Goal: Task Accomplishment & Management: Manage account settings

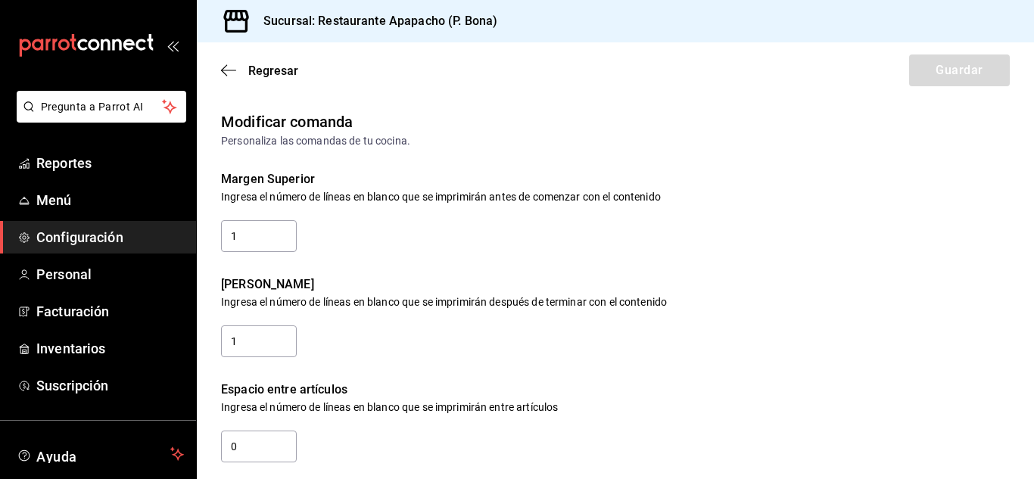
scroll to position [378, 0]
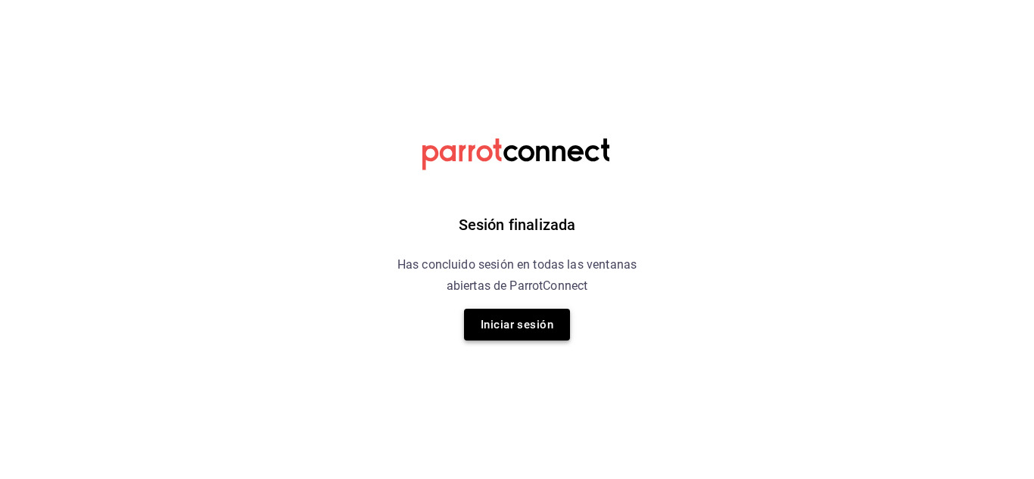
click at [507, 322] on button "Iniciar sesión" at bounding box center [517, 325] width 106 height 32
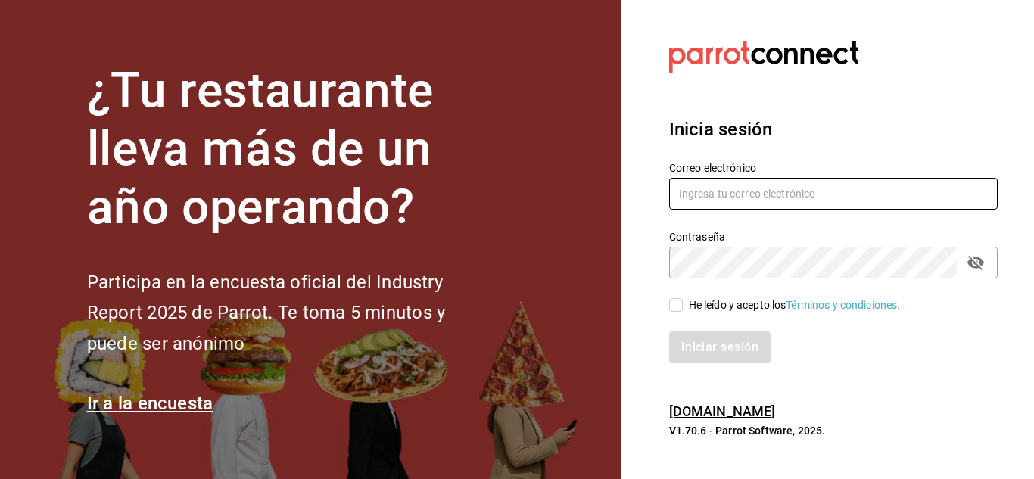
click at [742, 204] on input "text" at bounding box center [833, 194] width 328 height 32
type input "[EMAIL_ADDRESS][DOMAIN_NAME]"
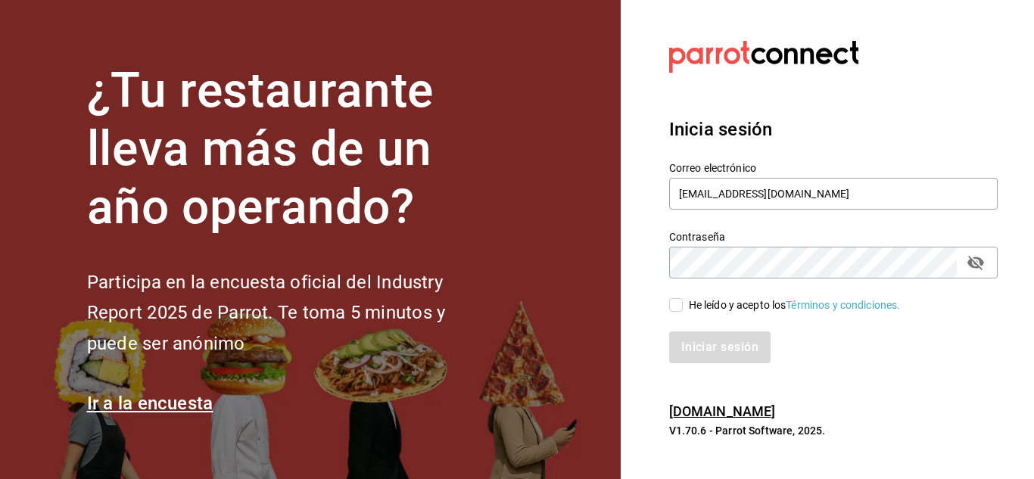
click at [703, 298] on div "He leído y acepto los Términos y condiciones." at bounding box center [795, 305] width 212 height 16
click at [683, 298] on input "He leído y acepto los Términos y condiciones." at bounding box center [676, 305] width 14 height 14
checkbox input "true"
click at [714, 347] on button "Iniciar sesión" at bounding box center [720, 347] width 103 height 32
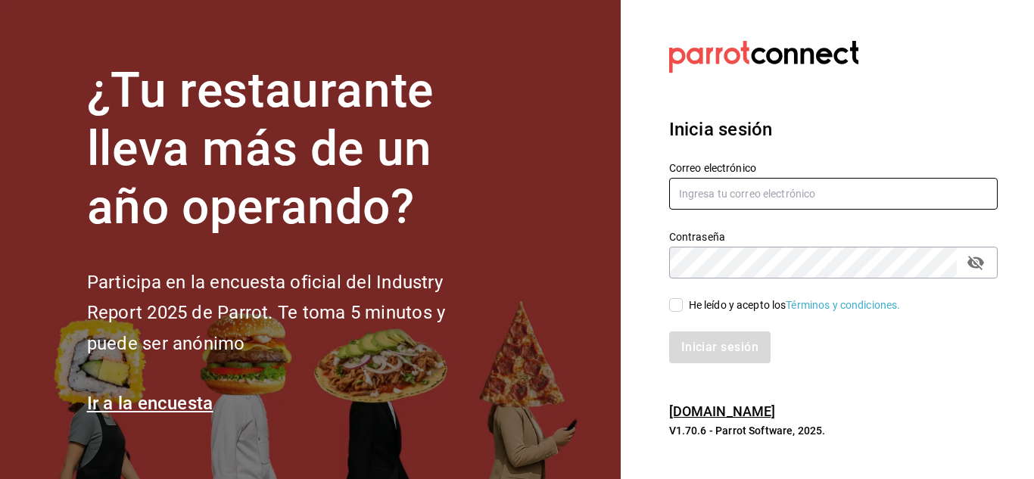
click at [833, 204] on input "text" at bounding box center [833, 194] width 328 height 32
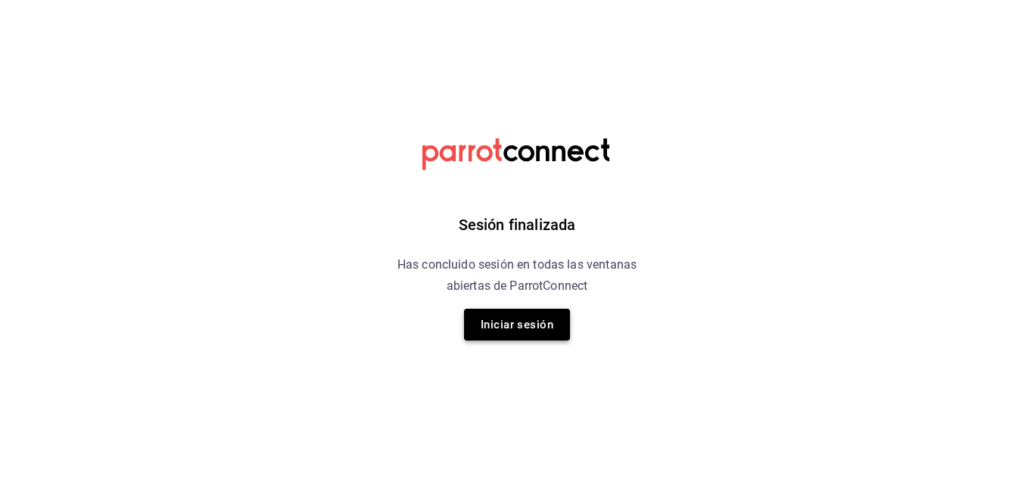
click at [518, 331] on button "Iniciar sesión" at bounding box center [517, 325] width 106 height 32
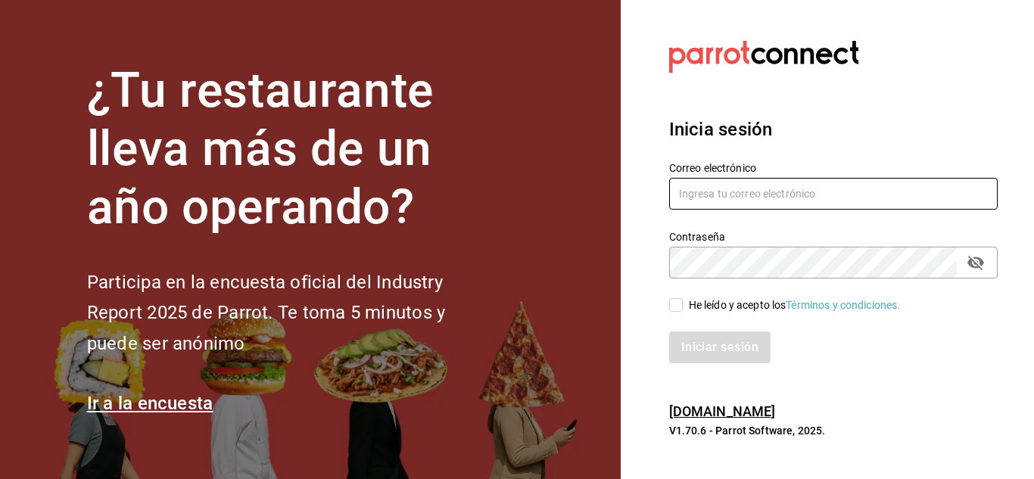
click at [739, 191] on input "text" at bounding box center [833, 194] width 328 height 32
type input "simpleapapacho@gmail.com"
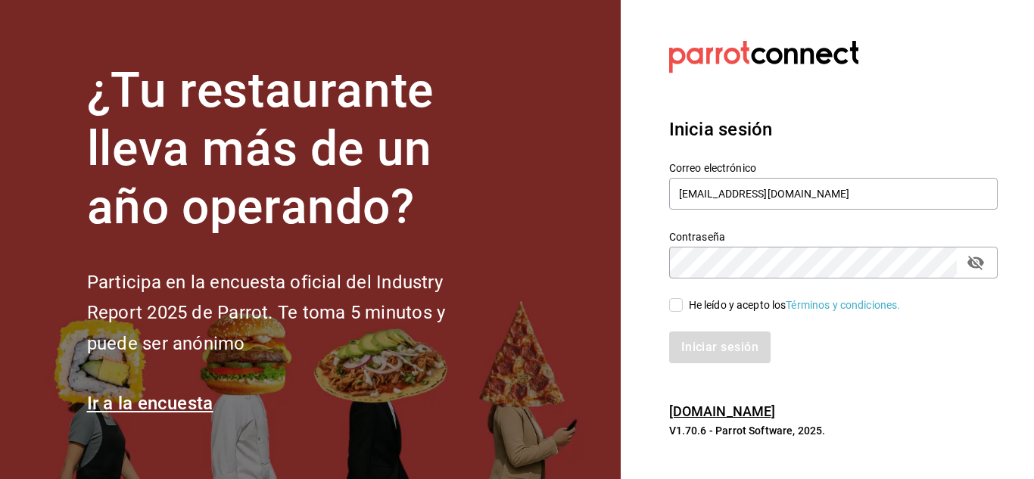
click at [679, 299] on input "He leído y acepto los Términos y condiciones." at bounding box center [676, 305] width 14 height 14
checkbox input "true"
click at [708, 344] on button "Iniciar sesión" at bounding box center [720, 347] width 103 height 32
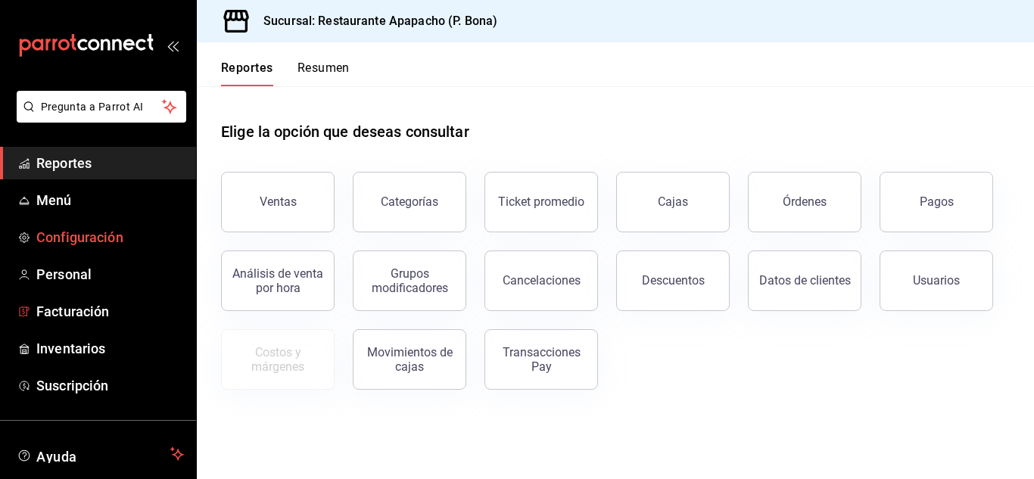
click at [64, 233] on span "Configuración" at bounding box center [110, 237] width 148 height 20
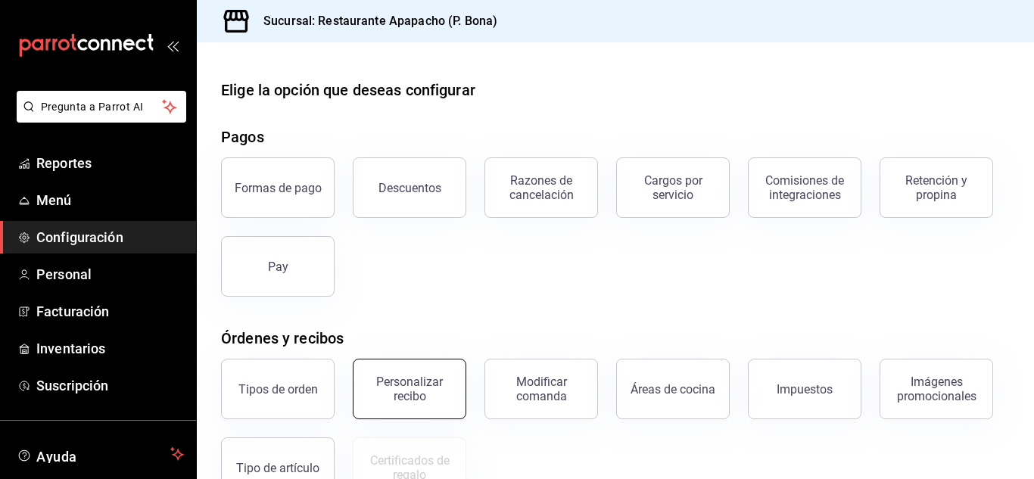
click at [434, 389] on div "Personalizar recibo" at bounding box center [410, 389] width 94 height 29
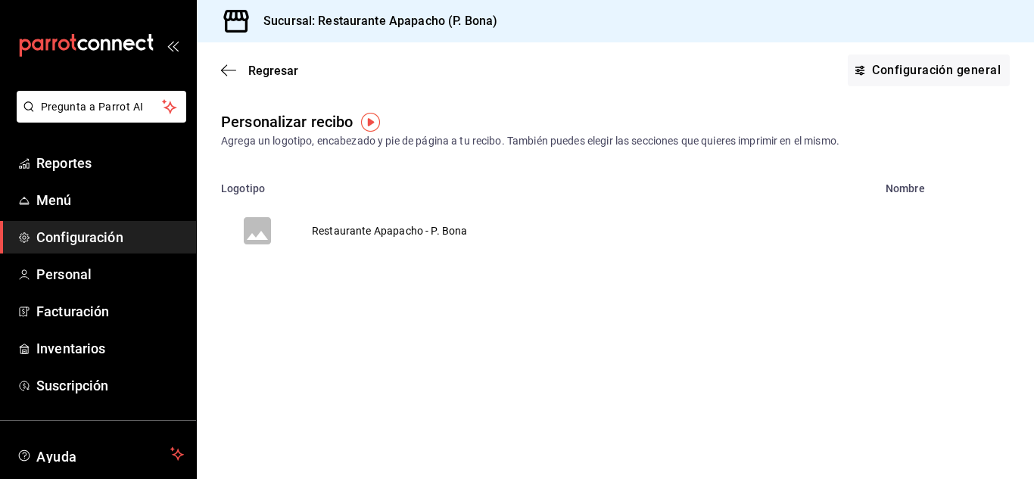
click at [407, 231] on td "Restaurante Apapacho - P. Bona" at bounding box center [390, 231] width 192 height 73
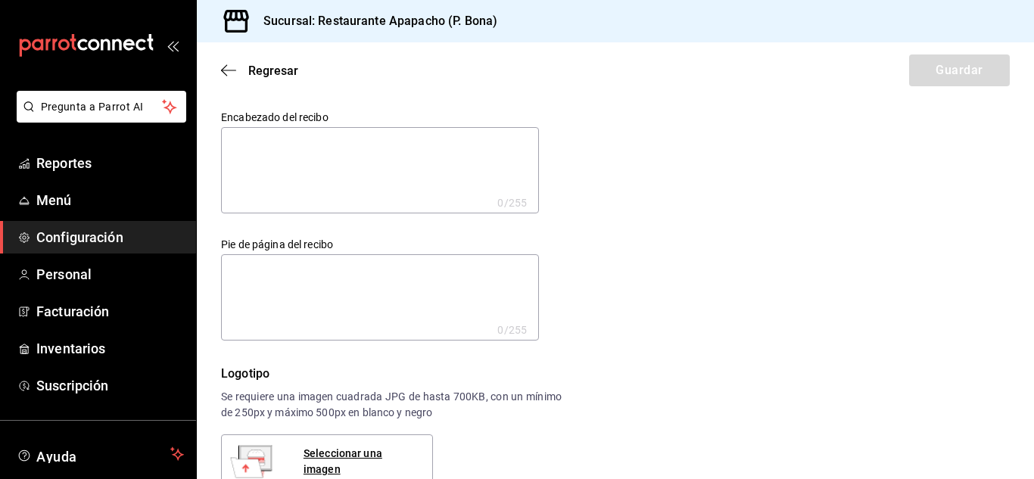
click at [307, 176] on textarea at bounding box center [380, 170] width 318 height 86
paste textarea "RFC -NOMBRE O RAZON SOCIAL"
type textarea "RFC -NOMBRE O RAZON SOCIAL"
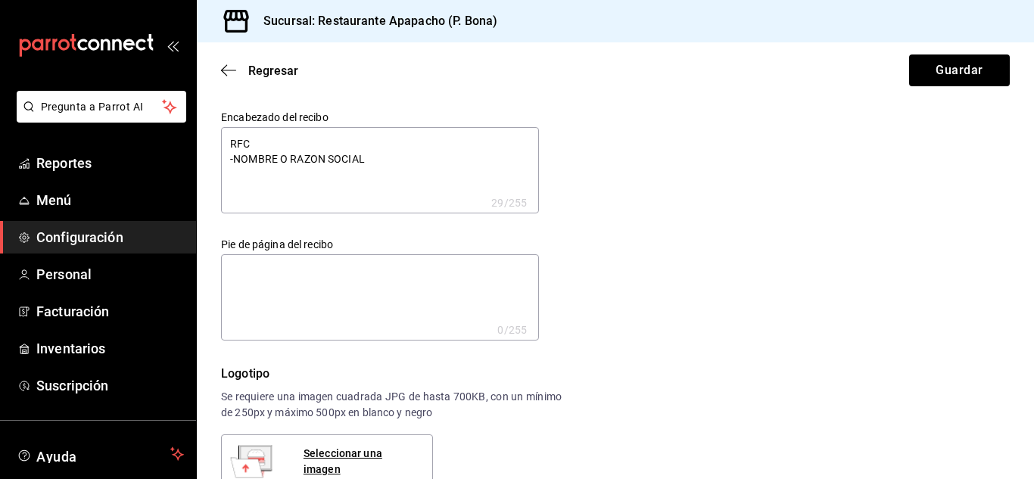
type textarea "x"
drag, startPoint x: 383, startPoint y: 160, endPoint x: 175, endPoint y: 128, distance: 210.7
click at [175, 128] on div "Pregunta a Parrot AI Reportes Menú Configuración Personal Facturación Inventari…" at bounding box center [517, 239] width 1034 height 479
type textarea "S"
type textarea "x"
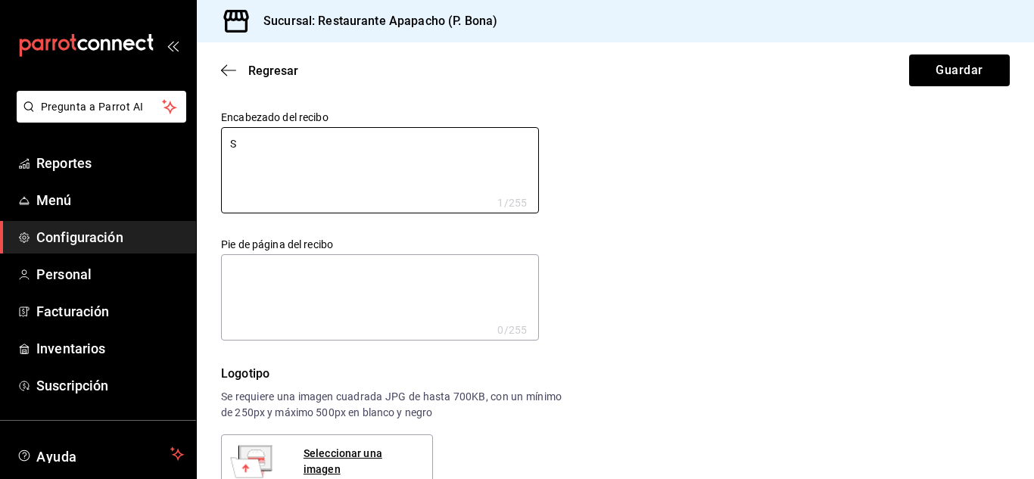
type textarea "Si"
type textarea "x"
type textarea "S"
type textarea "x"
type textarea "Si"
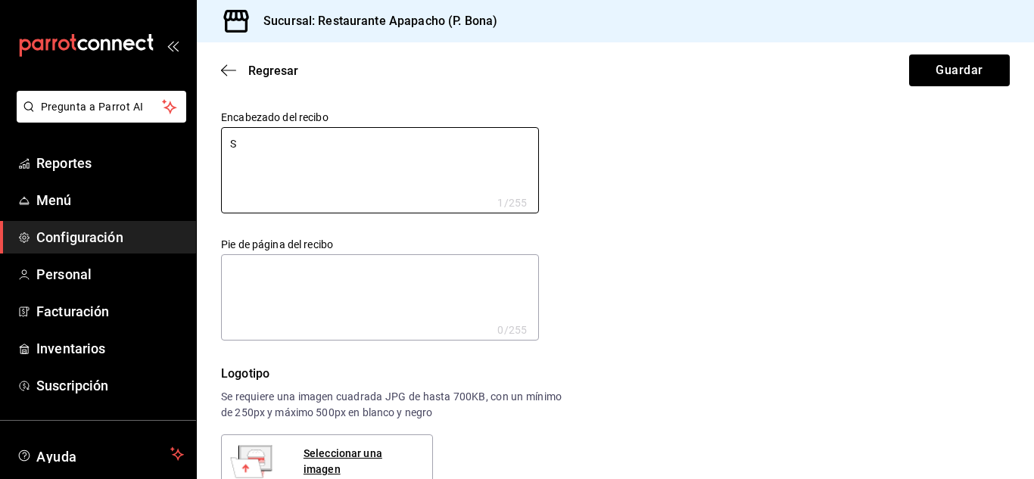
type textarea "x"
type textarea "S"
type textarea "x"
type textarea "SI"
type textarea "x"
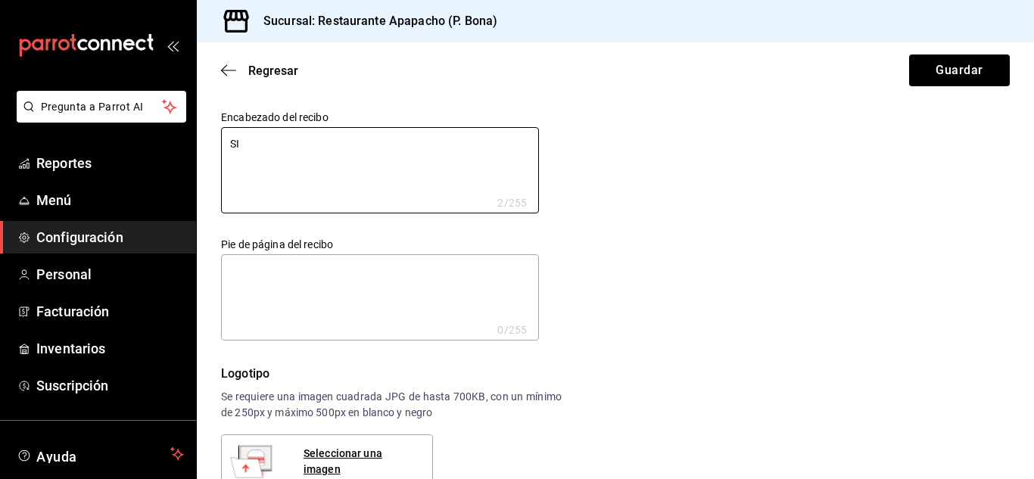
type textarea "SIM"
type textarea "x"
type textarea "SIMP"
type textarea "x"
type textarea "SIMPL"
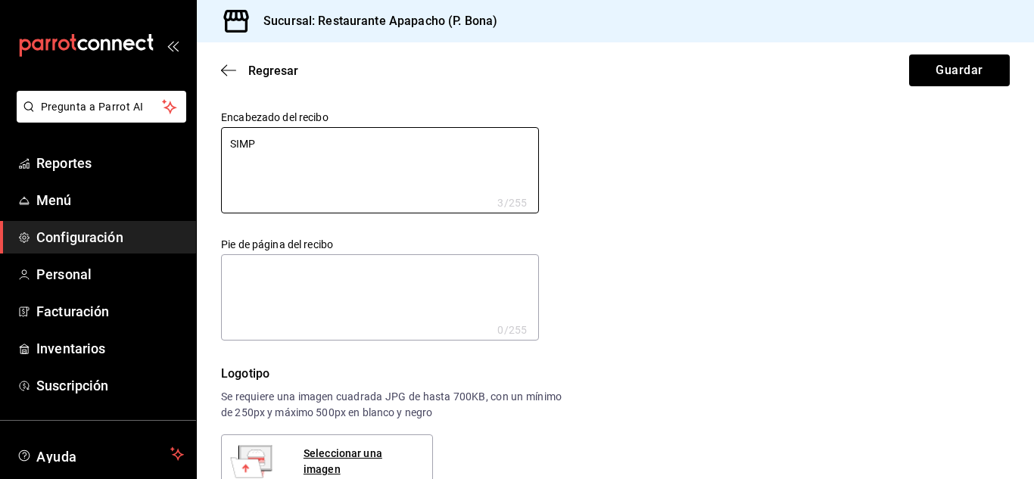
type textarea "x"
type textarea "SIMPLE"
type textarea "x"
type textarea "SIMPLE"
type textarea "x"
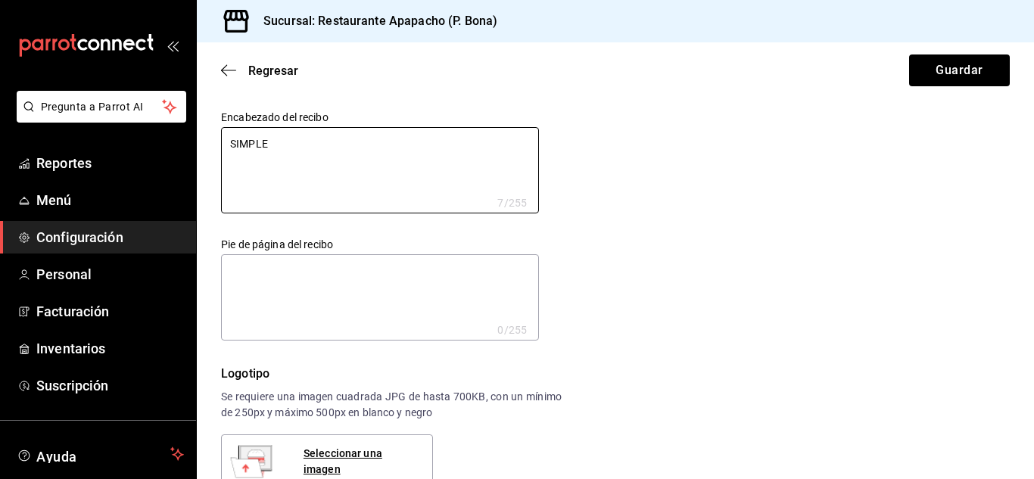
type textarea "SIMPLE A"
type textarea "x"
type textarea "SIMPLE AP"
type textarea "x"
type textarea "SIMPLE APA"
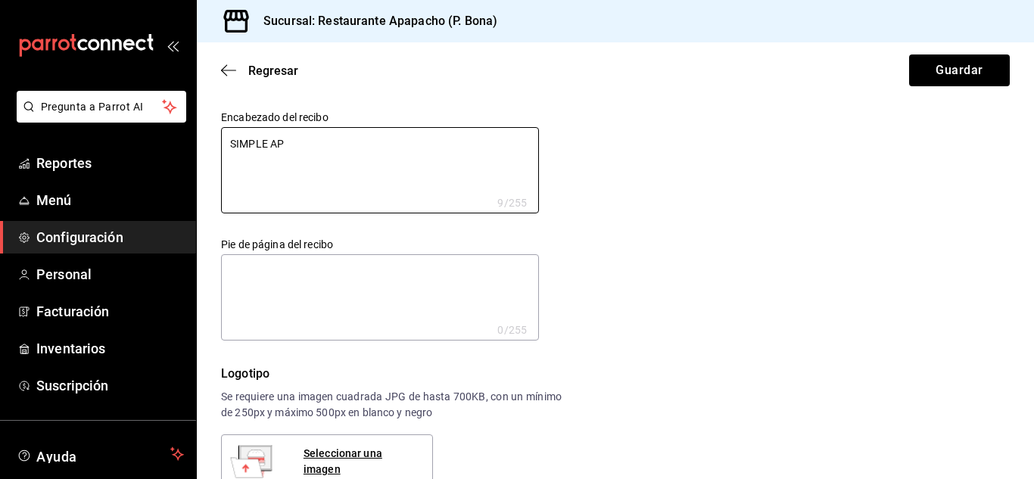
type textarea "x"
type textarea "SIMPLE APAP"
type textarea "x"
type textarea "SIMPLE APAPA"
type textarea "x"
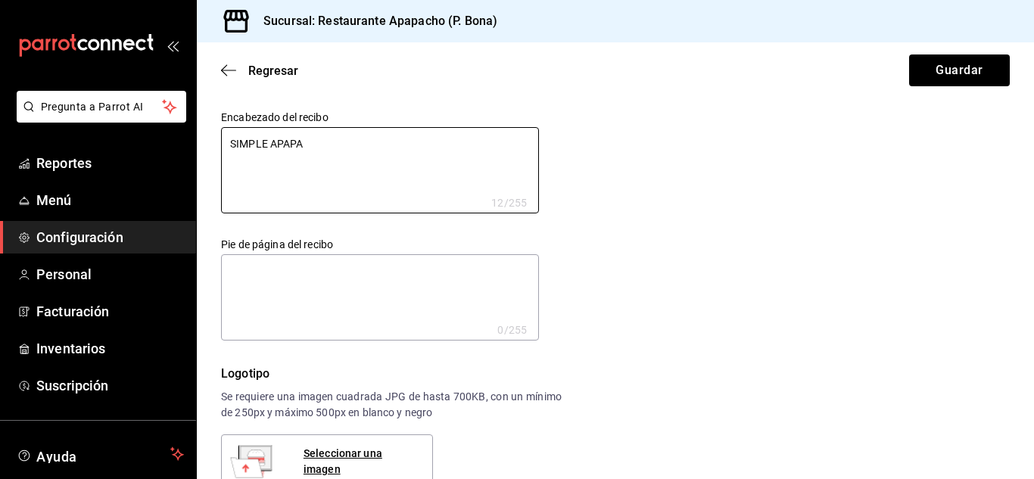
type textarea "SIMPLE APAPAC"
type textarea "x"
type textarea "SIMPLE APAPACH"
type textarea "x"
type textarea "SIMPLE APAPACHO"
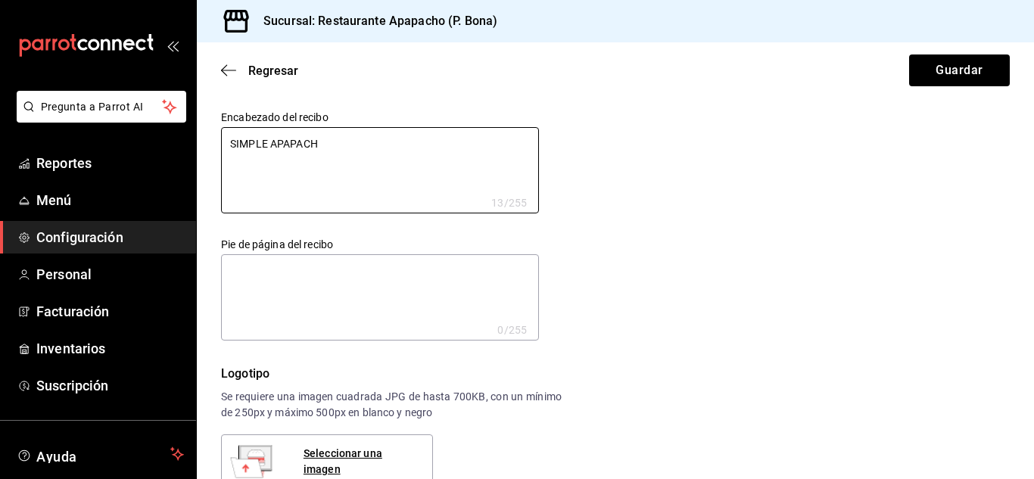
type textarea "x"
type textarea "SIMPLE APAPACHO"
type textarea "x"
type textarea "SIMPLE APAPACHO S"
type textarea "x"
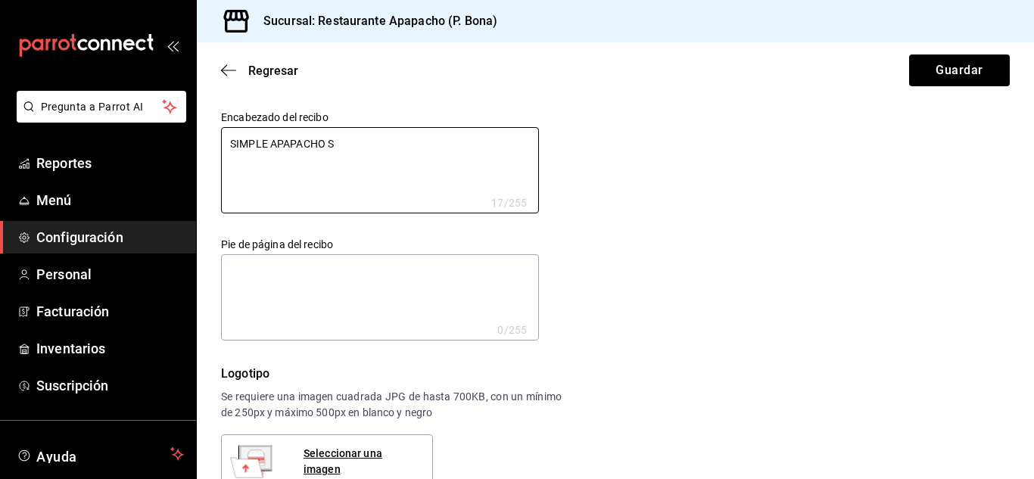
type textarea "SIMPLE APAPACHO S."
type textarea "x"
type textarea "SIMPLE APAPACHO S."
type textarea "x"
type textarea "SIMPLE APAPACHO S."
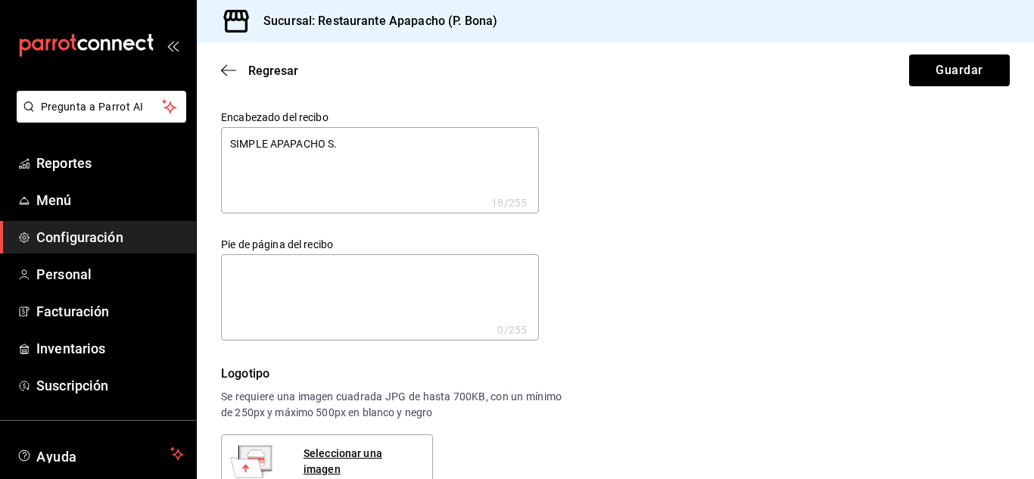
type textarea "x"
paste textarea "SAP2503069D1 Denominación/Razón Social: SIMPLE APAPACHO Régimen Capital: SOCIED…"
type textarea "SIMPLE APAPACHO S. SAP2503069D1 Denominación/Razón Social: SIMPLE APAPACHO Régi…"
type textarea "x"
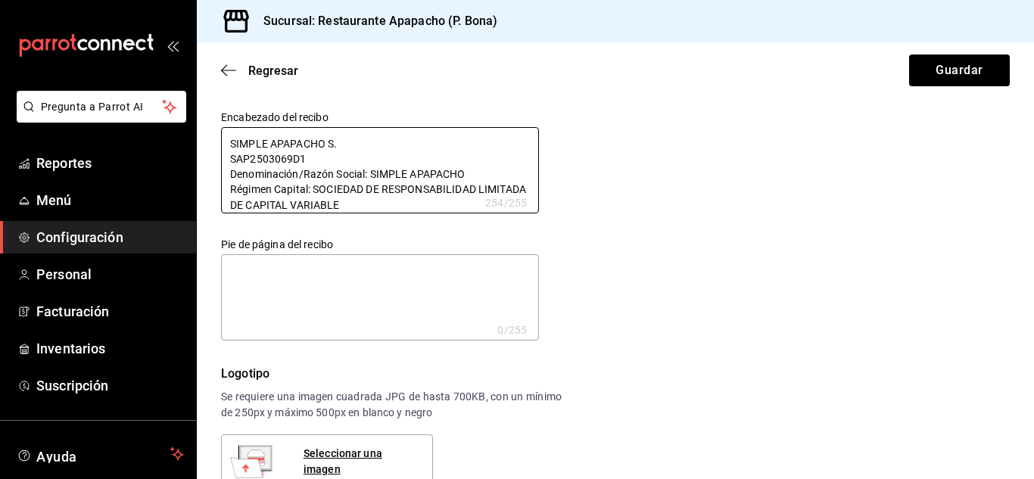
scroll to position [54, 0]
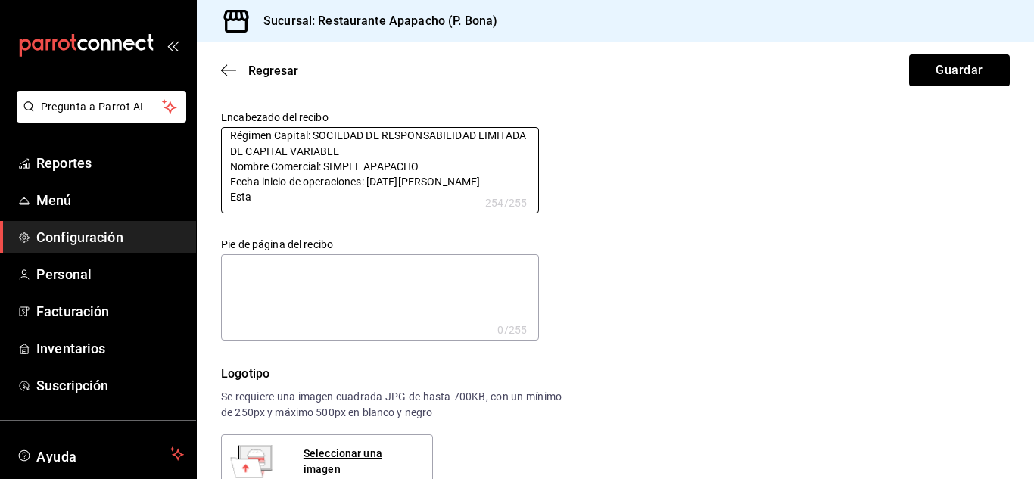
drag, startPoint x: 227, startPoint y: 173, endPoint x: 417, endPoint y: 260, distance: 209.3
click at [417, 260] on div "Encabezado del recibo SIMPLE APAPACHO S. SAP2503069D1 Denominación/Razón Social…" at bounding box center [359, 204] width 360 height 272
click at [406, 196] on textarea "SIMPLE APAPACHO S. SAP2503069D1 Denominación/Razón Social: SIMPLE APAPACHO Régi…" at bounding box center [380, 170] width 318 height 86
drag, startPoint x: 432, startPoint y: 163, endPoint x: 205, endPoint y: 133, distance: 229.1
click at [202, 159] on div "Encabezado del recibo SIMPLE APAPACHO S. SAP2503069D1 Denominación/Razón Social…" at bounding box center [368, 149] width 342 height 127
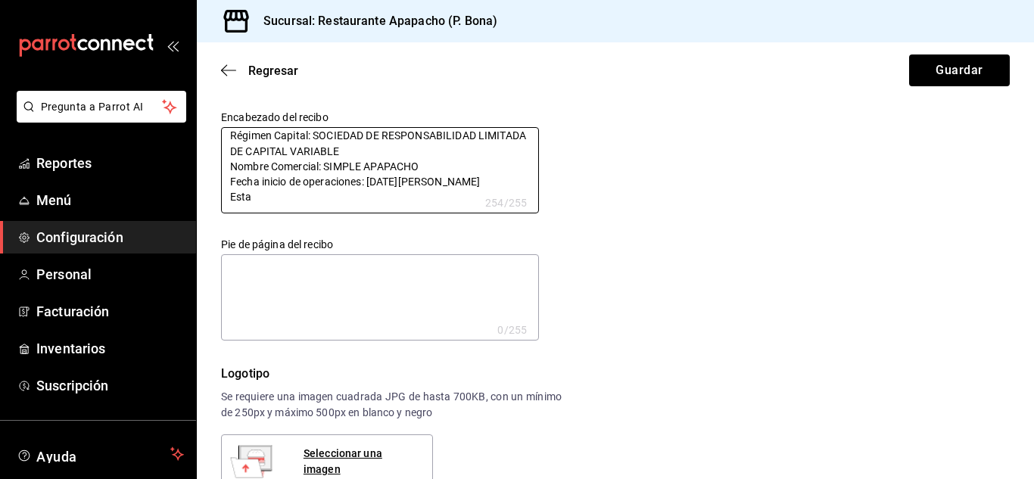
type textarea "SIMPLE APAPACHO S. SAP2503069D1 Denominación/Razón Social: SIMPLE APAPACHO Régi…"
type textarea "x"
type textarea "SIMPLE APAPACHO S. SAP2503069D1 Denominación/Razón Social: SIMPLE APAPACHO Régi…"
type textarea "x"
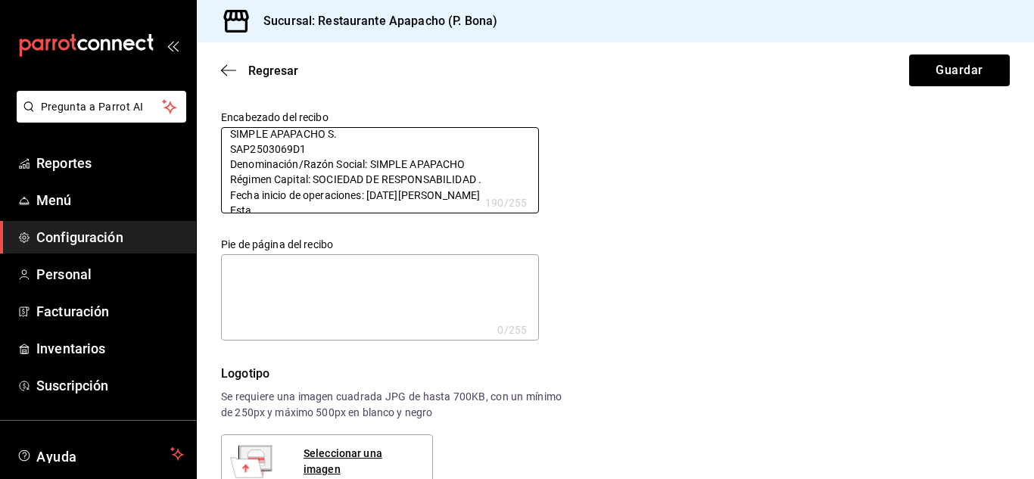
type textarea "SIMPLE APAPACHO S SAP2503069D1 Denominación/Razón Social: SIMPLE APAPACHO Régim…"
type textarea "x"
type textarea "SIMPLE APAPACHO SAP2503069D1 Denominación/Razón Social: SIMPLE APAPACHO Régimen…"
type textarea "x"
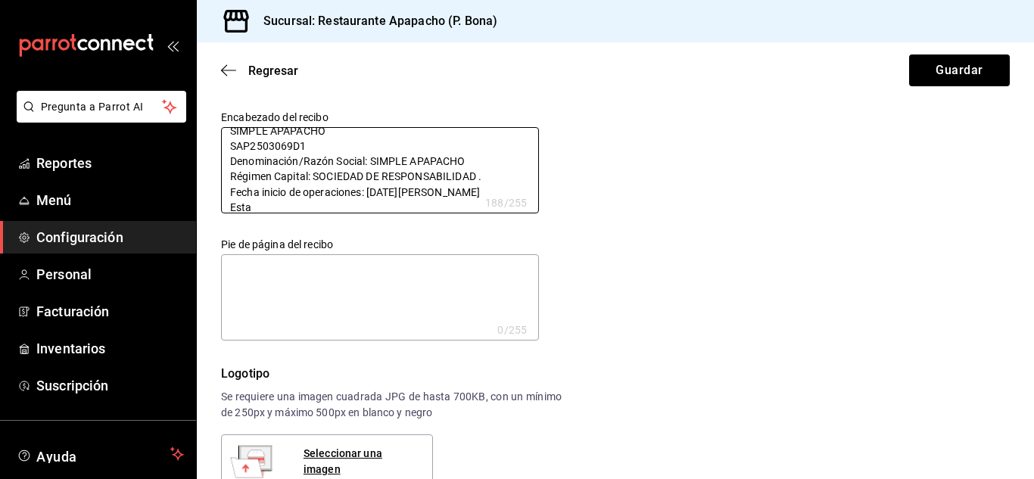
type textarea "SIMPLE APAPACHO SAP2503069D1 ."
type textarea "x"
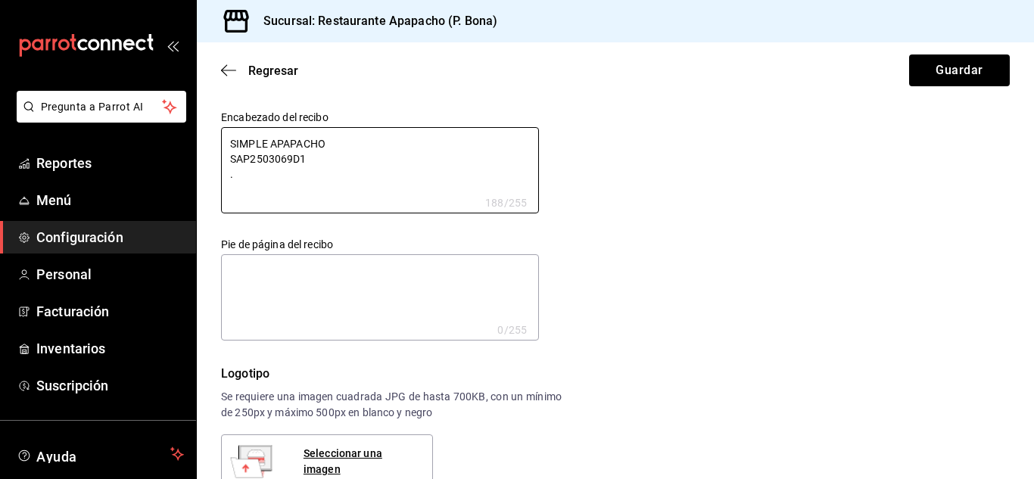
scroll to position [0, 0]
type textarea "SIMPLE APAPACHO SAP2503069D1"
type textarea "x"
type textarea "SIMPLE APAPACHO RSAP2503069D1"
type textarea "x"
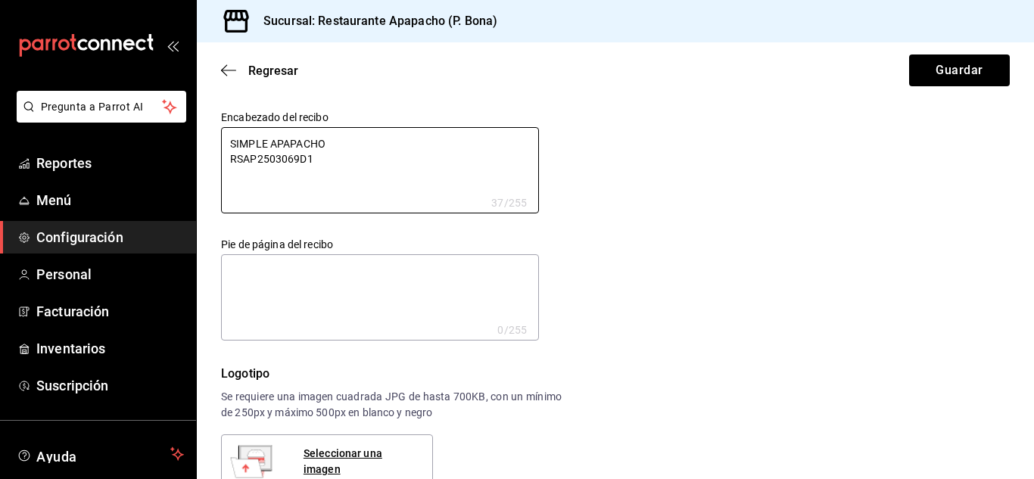
type textarea "SIMPLE APAPACHO RFSAP2503069D1"
type textarea "x"
type textarea "SIMPLE APAPACHO RFVSAP2503069D1"
type textarea "x"
type textarea "SIMPLE APAPACHO RFV SAP2503069D1"
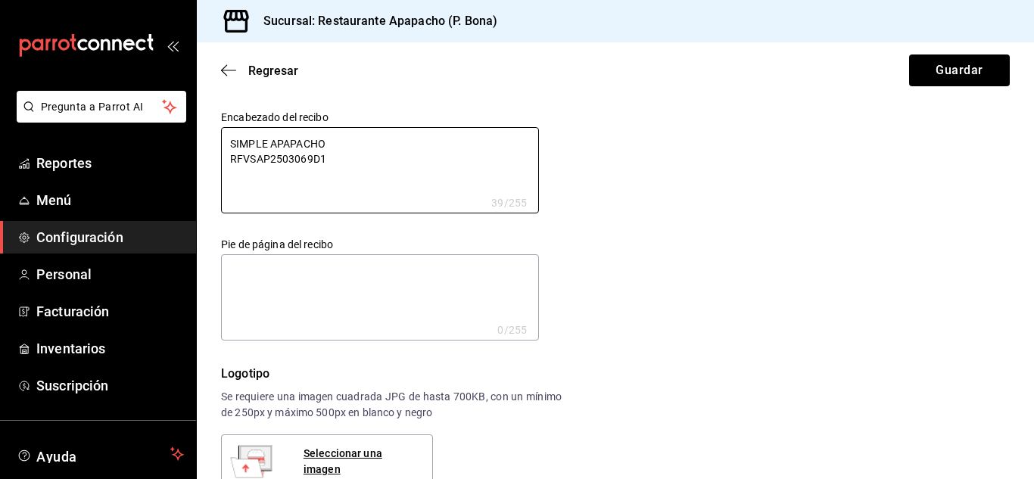
type textarea "x"
type textarea "SIMPLE APAPACHO RFVSAP2503069D1"
type textarea "x"
type textarea "SIMPLE APAPACHO RFSAP2503069D1"
type textarea "x"
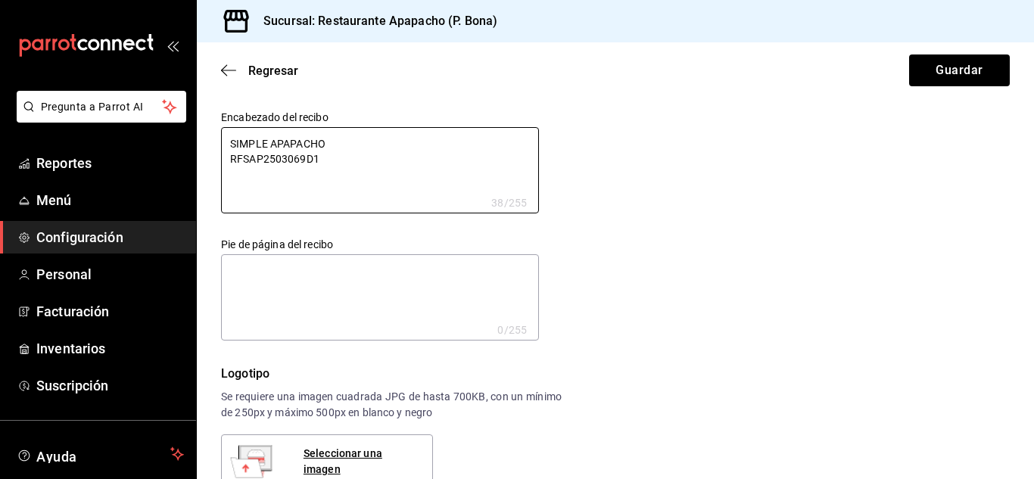
type textarea "SIMPLE APAPACHO RFCSAP2503069D1"
type textarea "x"
type textarea "SIMPLE APAPACHO RFC:SAP2503069D1"
type textarea "x"
type textarea "SIMPLE APAPACHO RFC: SAP2503069D1"
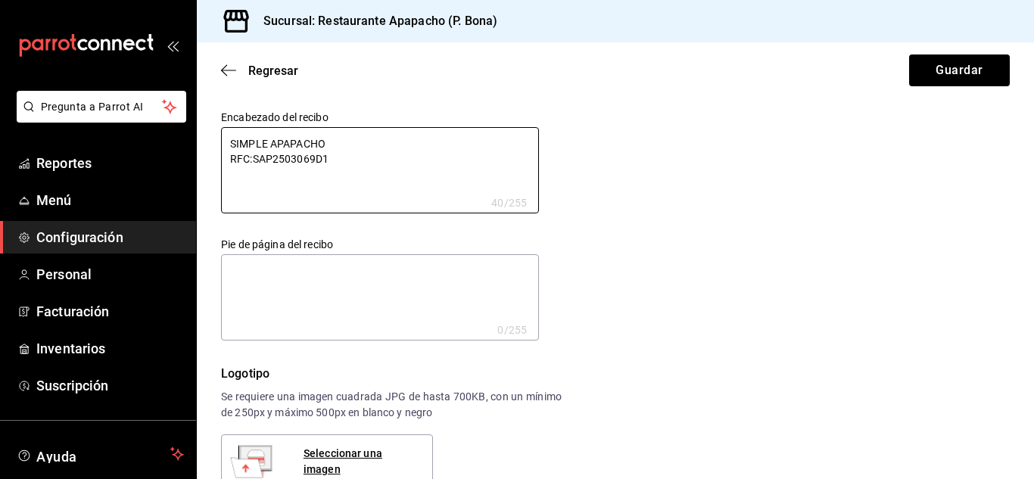
type textarea "x"
type textarea "SIMPLE APAPACHO RFC: SAP2503069D1"
click at [282, 271] on textarea at bounding box center [380, 297] width 318 height 86
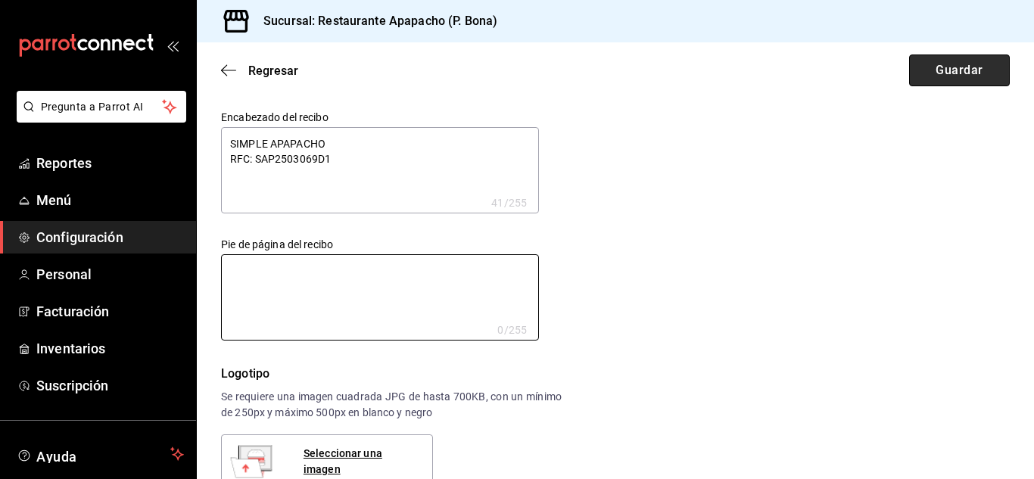
click at [939, 67] on button "Guardar" at bounding box center [959, 70] width 101 height 32
type textarea "x"
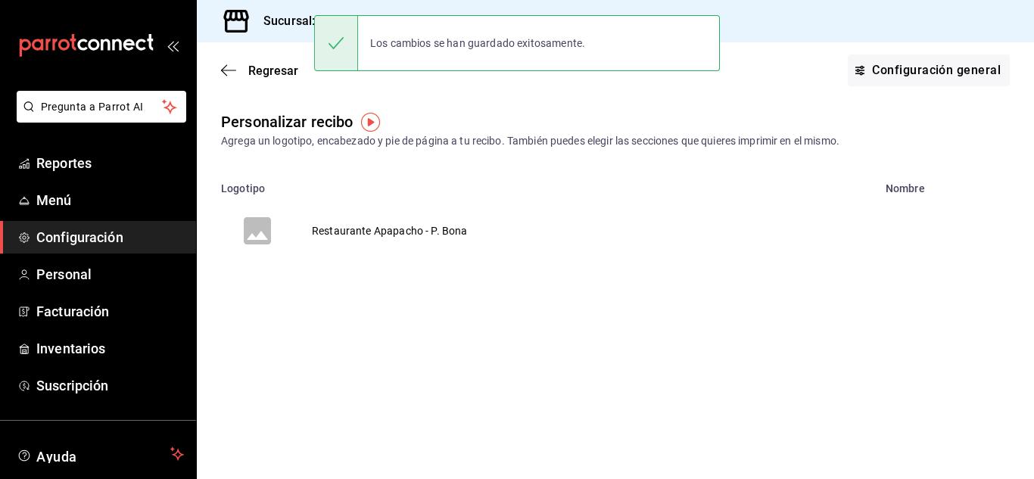
click at [394, 231] on td "Restaurante Apapacho - P. Bona" at bounding box center [390, 231] width 192 height 73
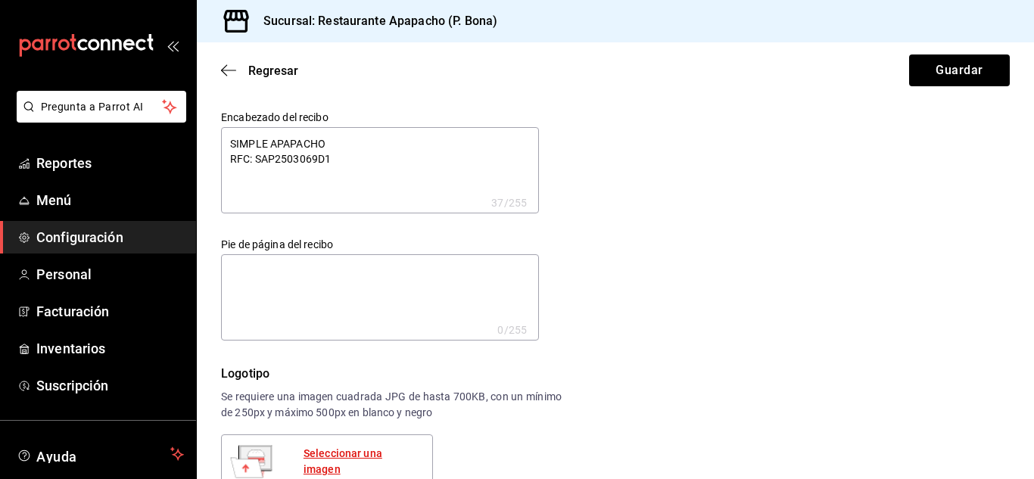
click at [361, 462] on div "Seleccionar una imagen" at bounding box center [361, 462] width 117 height 32
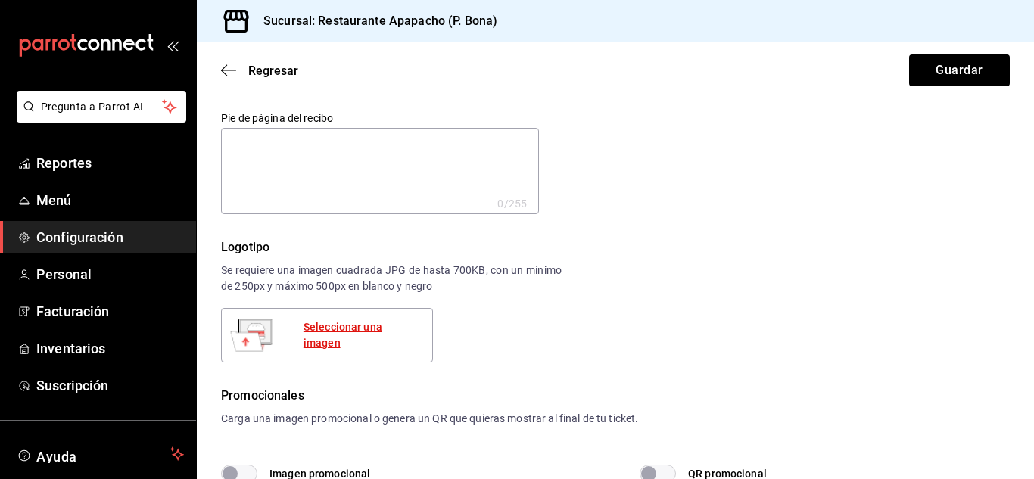
click at [375, 332] on div "Seleccionar una imagen" at bounding box center [361, 335] width 117 height 32
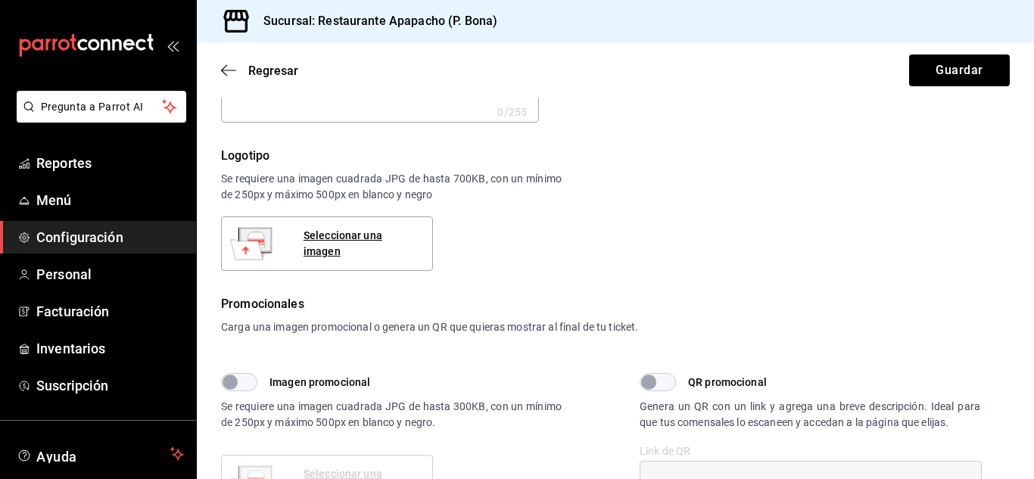
scroll to position [252, 0]
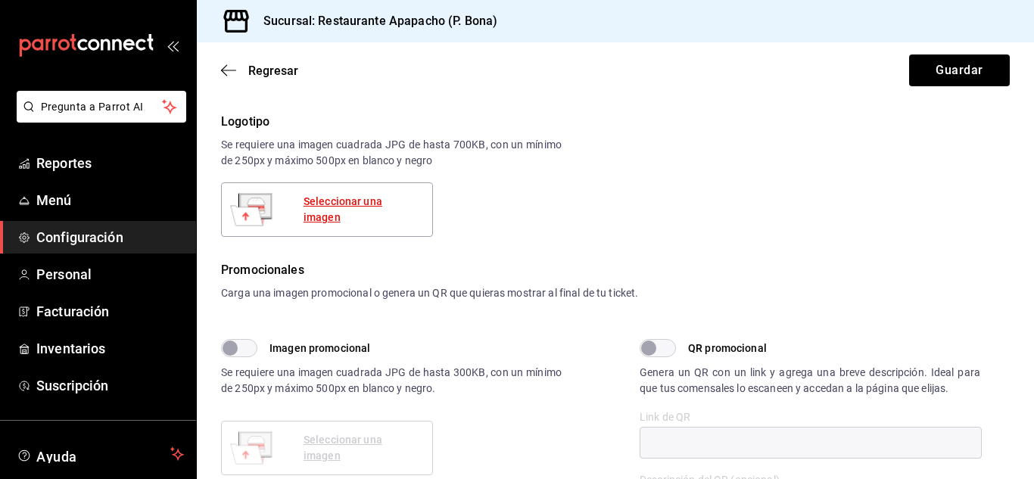
click at [363, 207] on div "Seleccionar una imagen" at bounding box center [361, 210] width 117 height 32
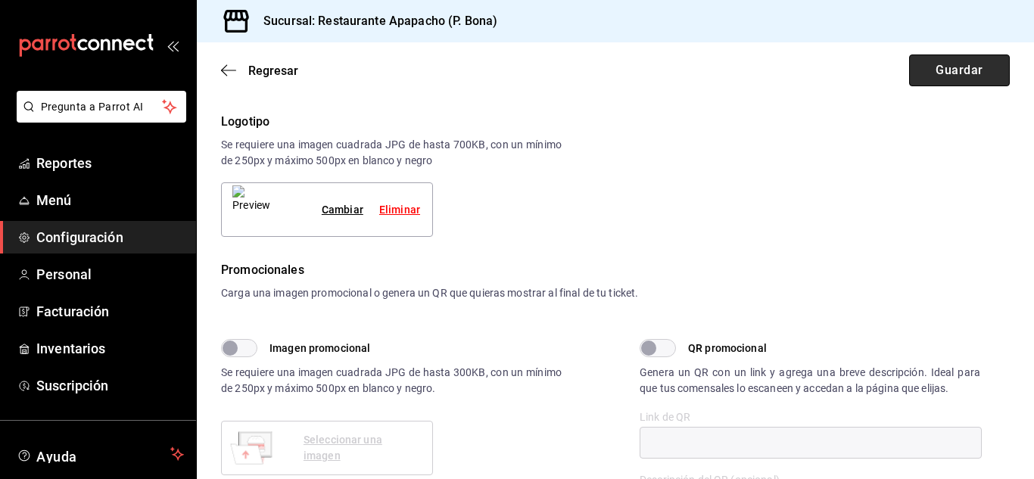
click at [943, 77] on button "Guardar" at bounding box center [959, 70] width 101 height 32
type textarea "x"
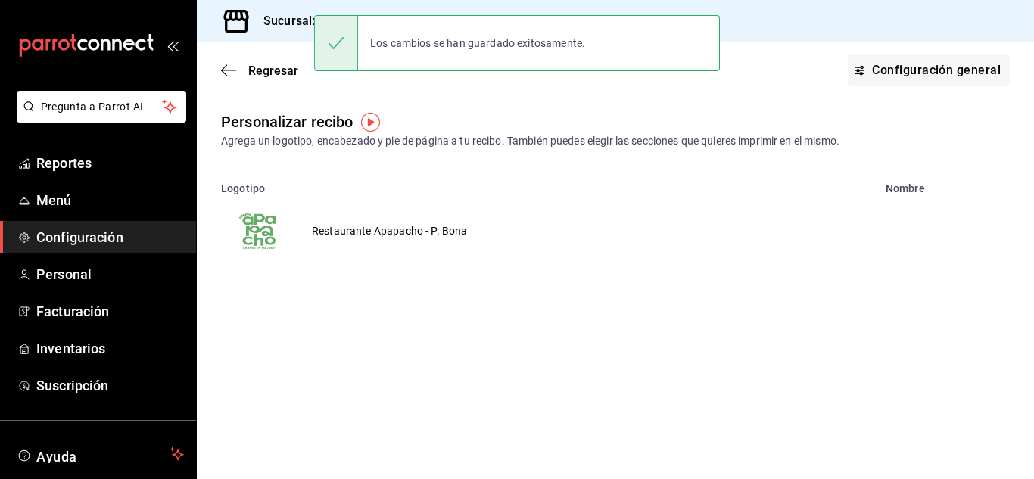
click at [583, 302] on main "Regresar Configuración general Personalizar recibo Agrega un logotipo, encabeza…" at bounding box center [615, 260] width 837 height 437
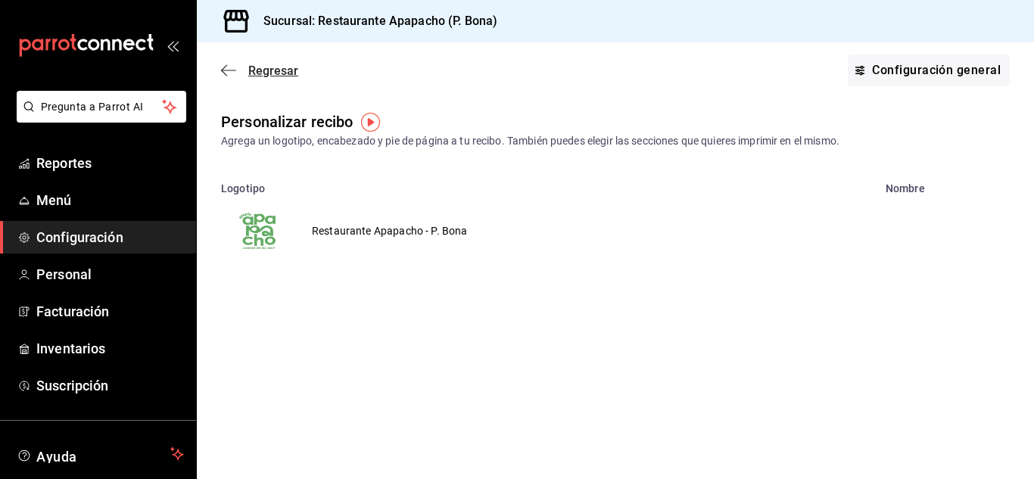
click at [233, 67] on icon "button" at bounding box center [228, 71] width 15 height 14
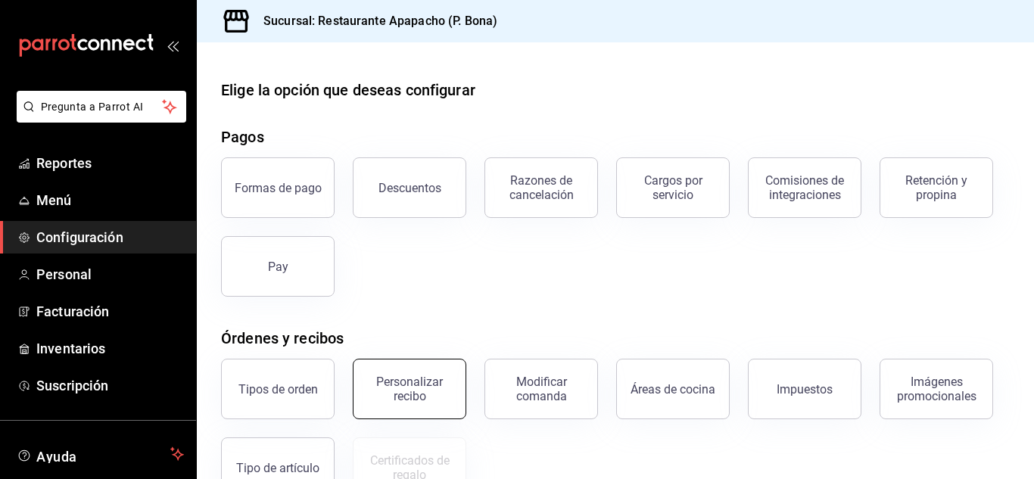
click at [414, 382] on div "Personalizar recibo" at bounding box center [410, 389] width 94 height 29
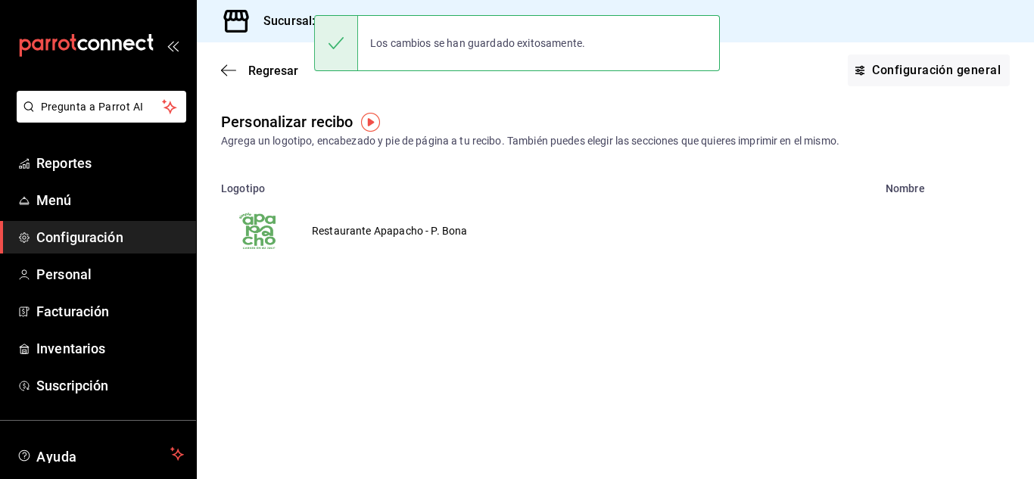
click at [366, 229] on td "Restaurante Apapacho - P. Bona" at bounding box center [390, 231] width 192 height 73
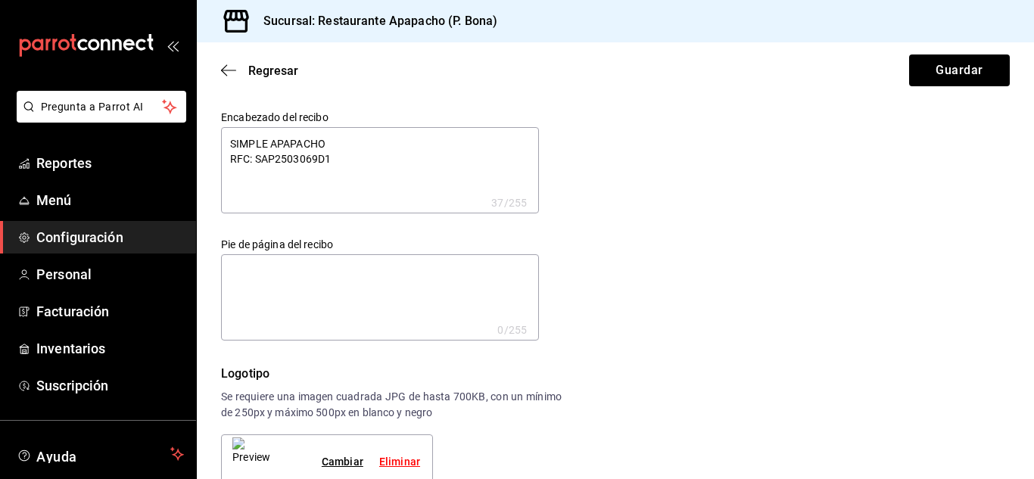
scroll to position [252, 0]
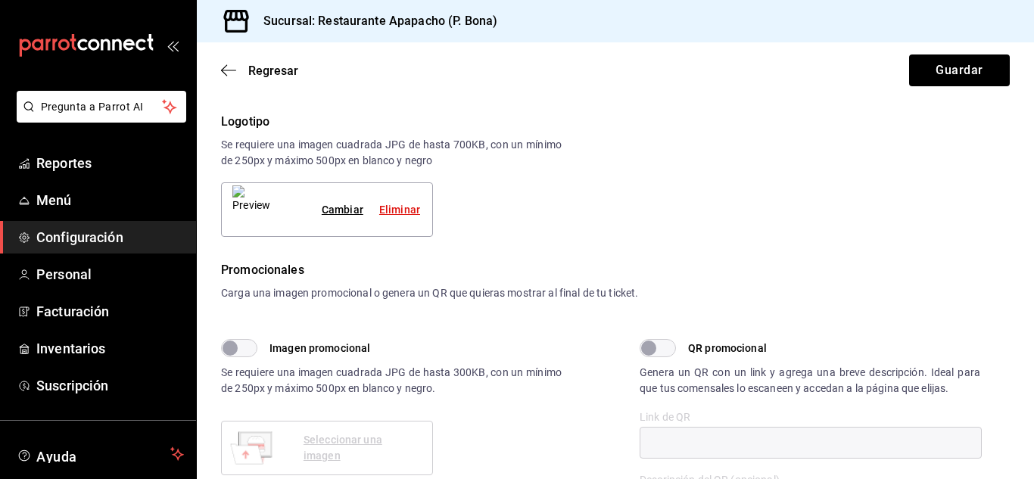
click at [410, 214] on div "Eliminar" at bounding box center [399, 210] width 41 height 16
click at [378, 212] on div "Seleccionar una imagen" at bounding box center [361, 210] width 117 height 32
click at [365, 207] on div "Seleccionar una imagen" at bounding box center [361, 210] width 117 height 32
click at [969, 60] on button "Guardar" at bounding box center [959, 70] width 101 height 32
type textarea "x"
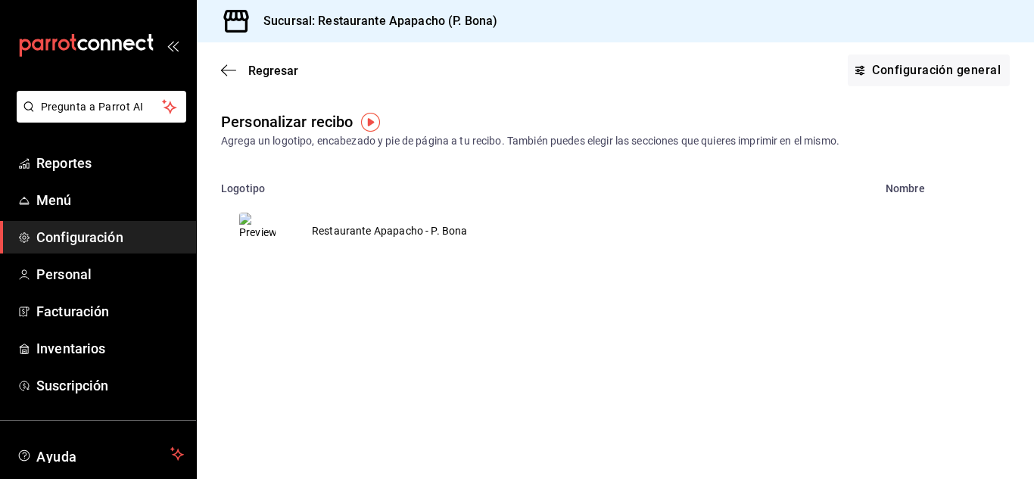
click at [425, 234] on td "Restaurante Apapacho - P. Bona" at bounding box center [390, 231] width 192 height 73
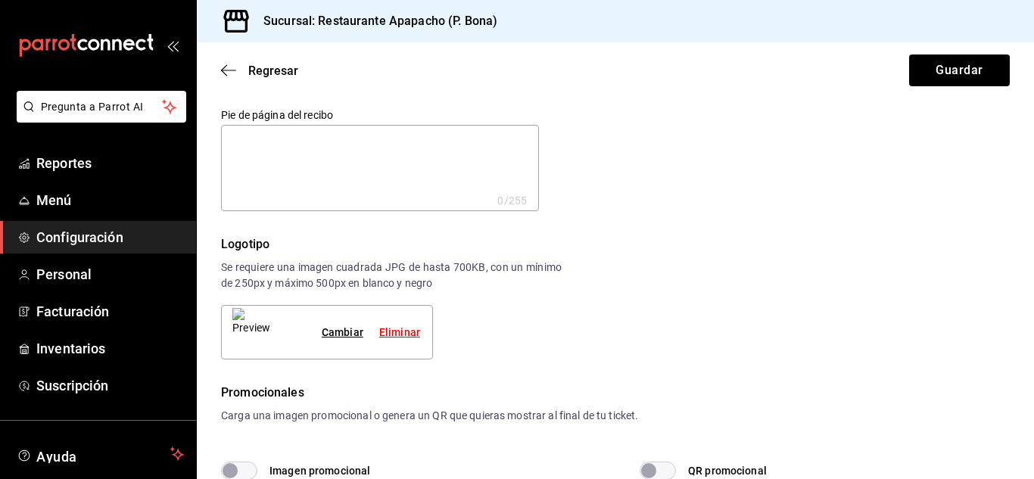
scroll to position [126, 0]
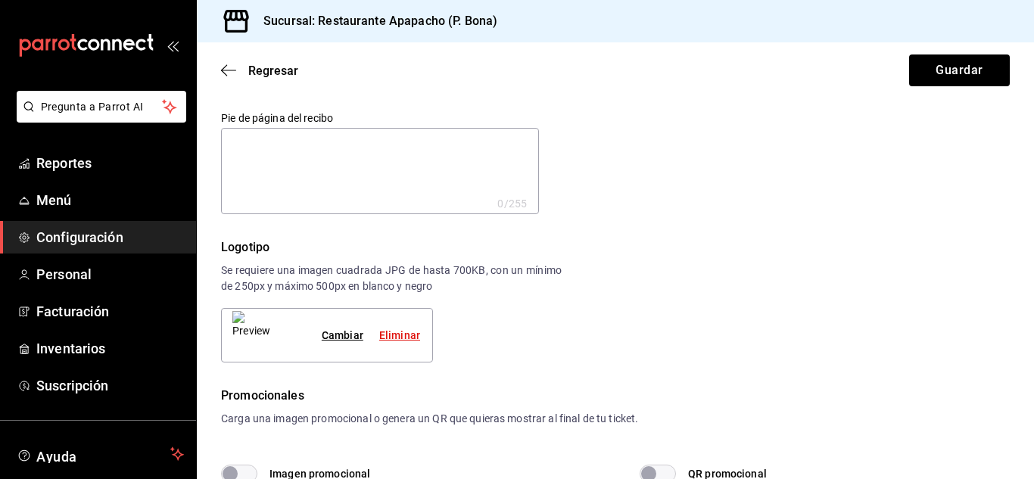
click at [393, 334] on div "Eliminar" at bounding box center [399, 336] width 41 height 16
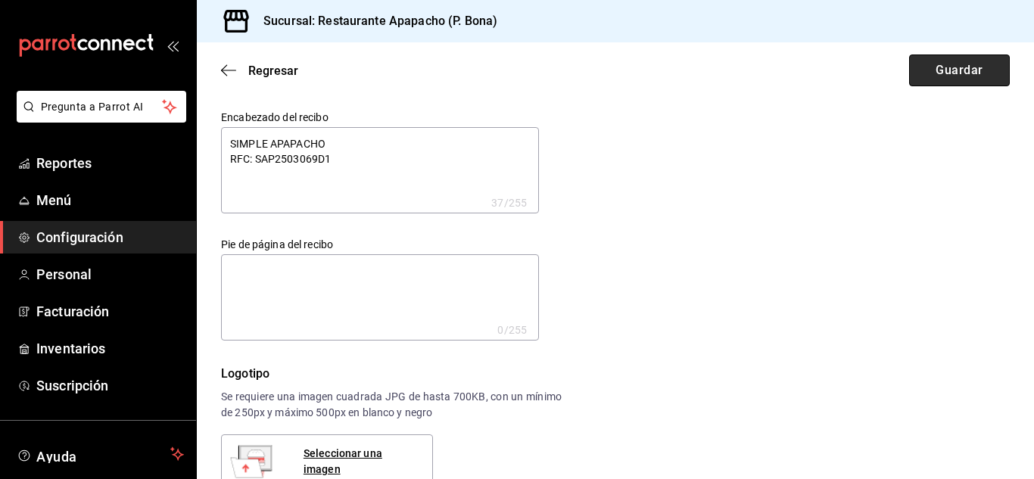
click at [946, 69] on button "Guardar" at bounding box center [959, 70] width 101 height 32
type textarea "x"
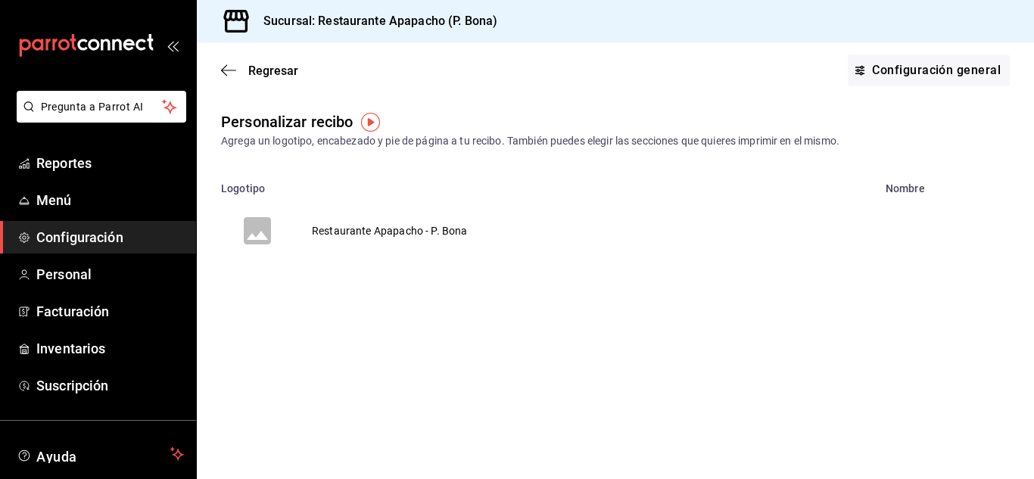
click at [406, 226] on td "Restaurante Apapacho - P. Bona" at bounding box center [390, 231] width 192 height 73
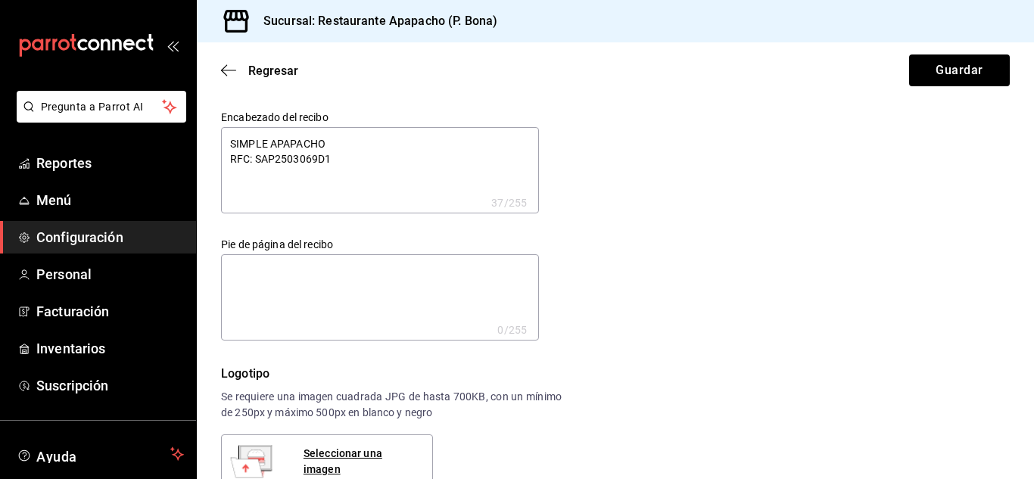
type textarea "x"
click at [371, 148] on textarea "SIMPLE APAPACHO RFC: SAP2503069D1" at bounding box center [380, 170] width 318 height 86
type textarea "SIMPLE APAPACHO S RFC: SAP2503069D1"
type textarea "x"
type textarea "SIMPLE APAPACHO S RFC: SAP2503069D1"
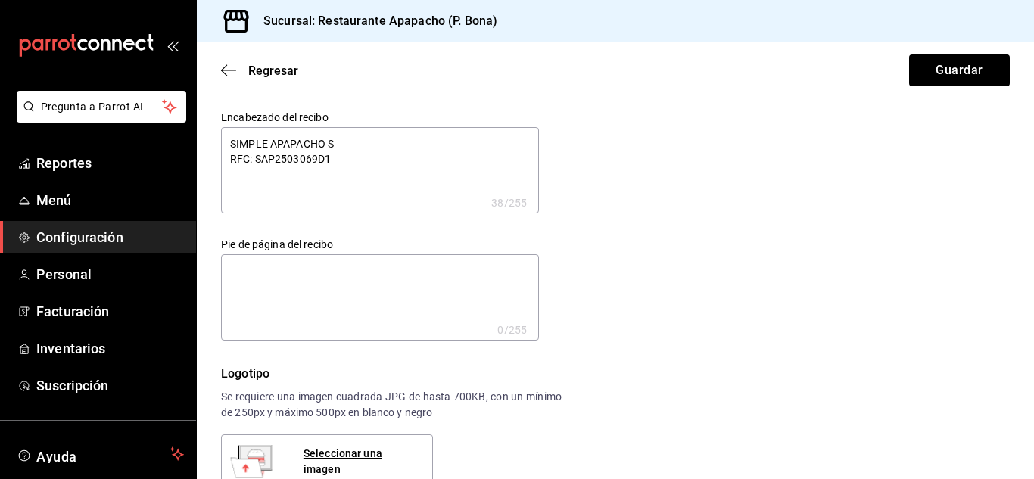
type textarea "x"
type textarea "SIMPLE APAPACHO S d RFC: SAP2503069D1"
type textarea "x"
type textarea "SIMPLE APAPACHO S de RFC: SAP2503069D1"
type textarea "x"
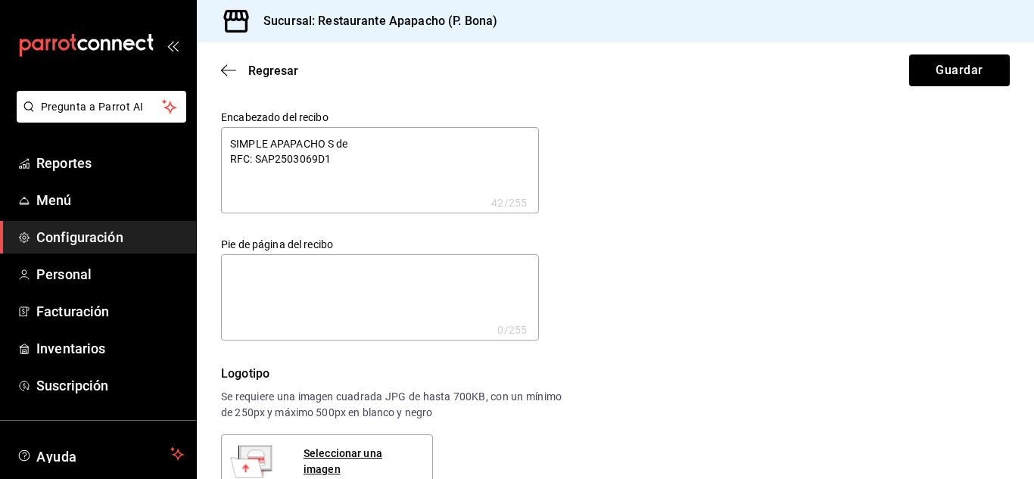
type textarea "SIMPLE APAPACHO S de RFC: SAP2503069D1"
type textarea "x"
type textarea "SIMPLE APAPACHO S de R RFC: SAP2503069D1"
type textarea "x"
type textarea "SIMPLE APAPACHO S de R. RFC: SAP2503069D1"
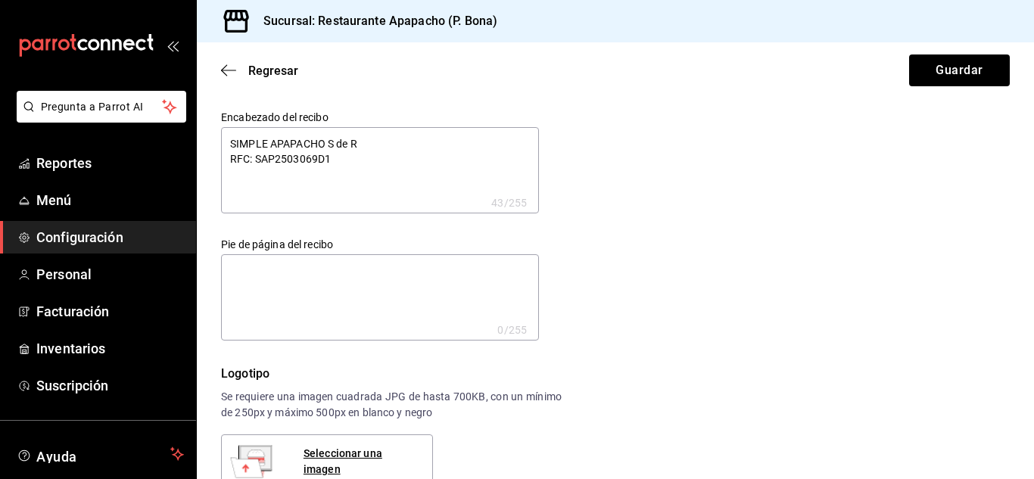
type textarea "x"
type textarea "SIMPLE APAPACHO S de R.L RFC: SAP2503069D1"
type textarea "x"
type textarea "SIMPLE APAPACHO S de R.L RFC: SAP2503069D1"
type textarea "x"
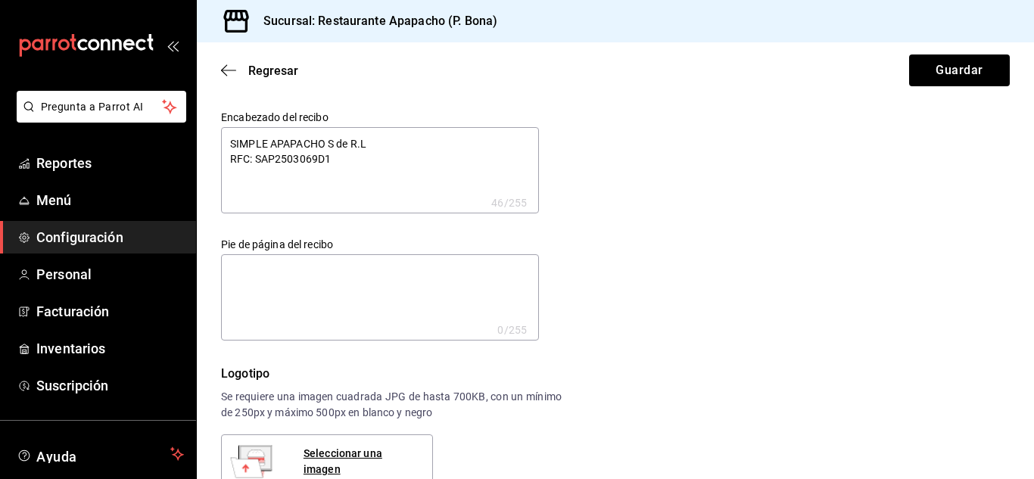
type textarea "SIMPLE APAPACHO S de R.L d RFC: SAP2503069D1"
type textarea "x"
type textarea "SIMPLE APAPACHO S de R.L RFC: SAP2503069D1"
type textarea "x"
type textarea "SIMPLE APAPACHO S de R.L D RFC: SAP2503069D1"
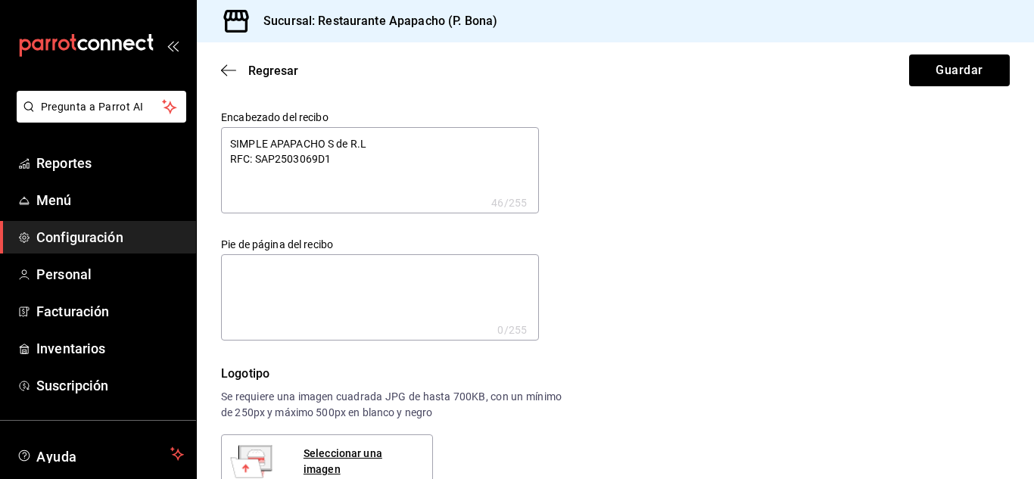
type textarea "x"
type textarea "SIMPLE APAPACHO S de R.L DE RFC: SAP2503069D1"
type textarea "x"
type textarea "SIMPLE APAPACHO S de R.L DE RFC: SAP2503069D1"
type textarea "x"
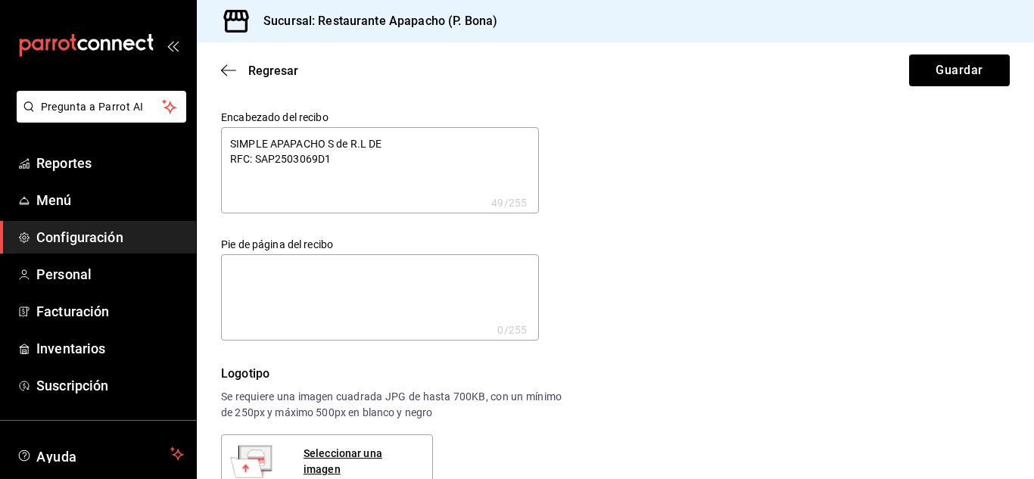
type textarea "SIMPLE APAPACHO S de R.L DE C RFC: SAP2503069D1"
type textarea "x"
type textarea "SIMPLE APAPACHO S de R.L DE C. RFC: SAP2503069D1"
type textarea "x"
type textarea "SIMPLE APAPACHO S de R.L DE C.V RFC: SAP2503069D1"
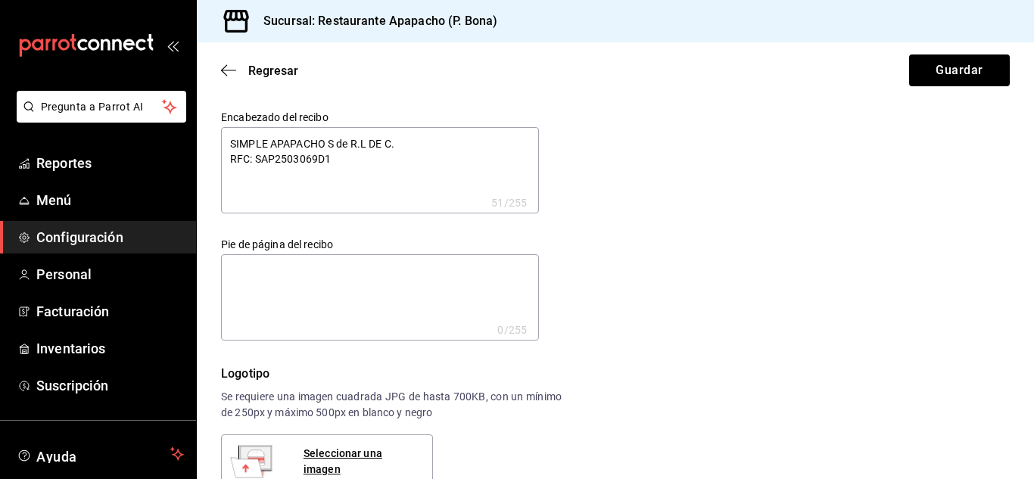
type textarea "x"
type textarea "SIMPLE APAPACHO S de R.L DE C.V RFC: SAP2503069D1"
type textarea "x"
drag, startPoint x: 331, startPoint y: 144, endPoint x: 462, endPoint y: 132, distance: 132.2
click at [462, 132] on textarea "SIMPLE APAPACHO S de R.L DE C.V RFC: SAP2503069D1" at bounding box center [380, 170] width 318 height 86
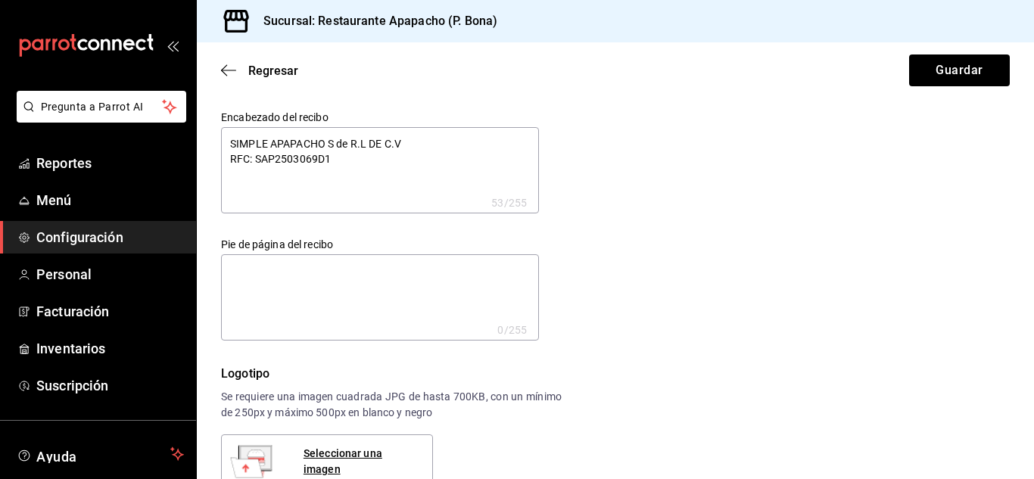
type textarea "SIMPLE APAPACHO RFC: SAP2503069D1"
type textarea "x"
type textarea "SIMPLE APAPACHO RFC: SAP2503069D1"
type textarea "x"
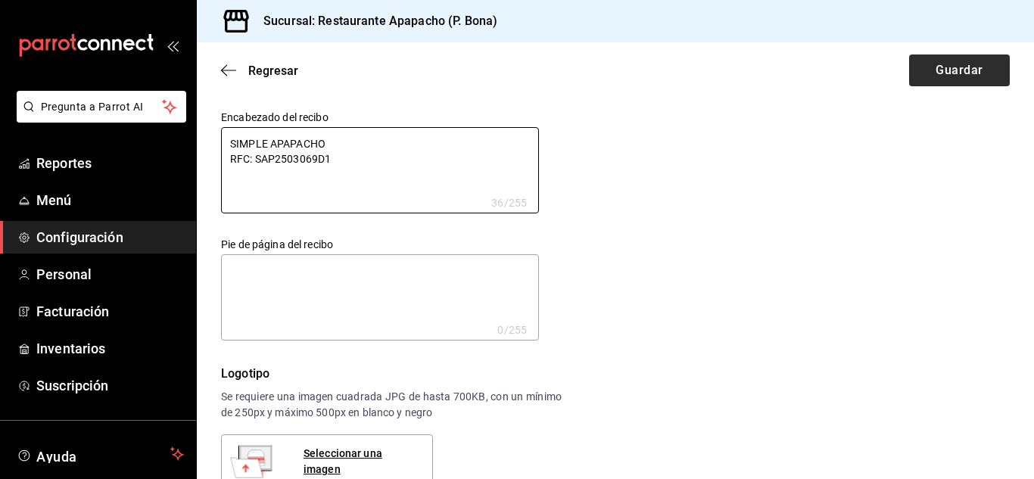
type textarea "SIMPLE APAPACHO RFC: SAP2503069D1"
click at [974, 71] on button "Guardar" at bounding box center [959, 70] width 101 height 32
type textarea "x"
